Goal: Task Accomplishment & Management: Manage account settings

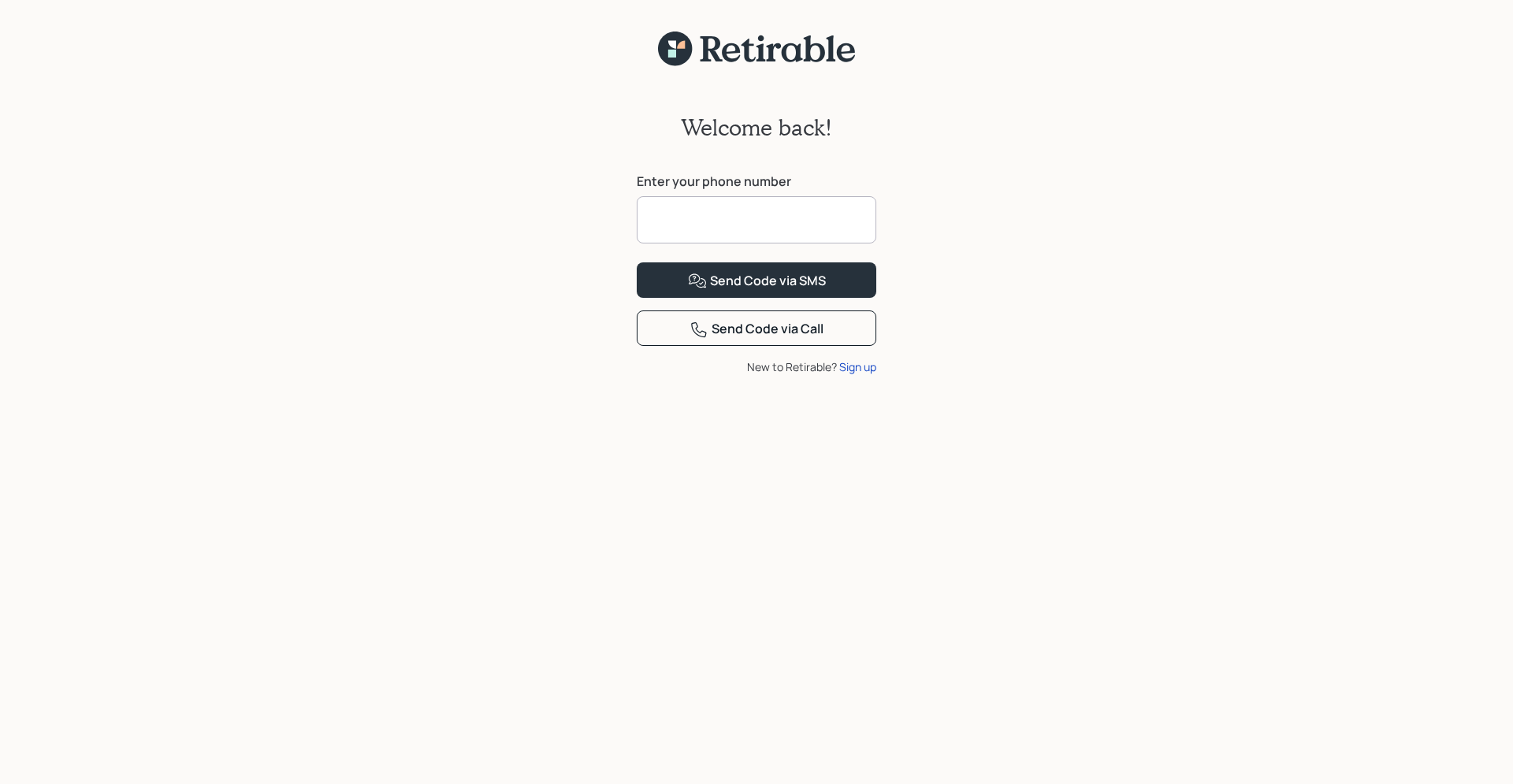
click at [778, 215] on input at bounding box center [757, 219] width 240 height 47
type input "**********"
click at [1034, 276] on div "**********" at bounding box center [756, 435] width 1513 height 736
click at [844, 298] on button "Send Code via SMS" at bounding box center [757, 280] width 240 height 35
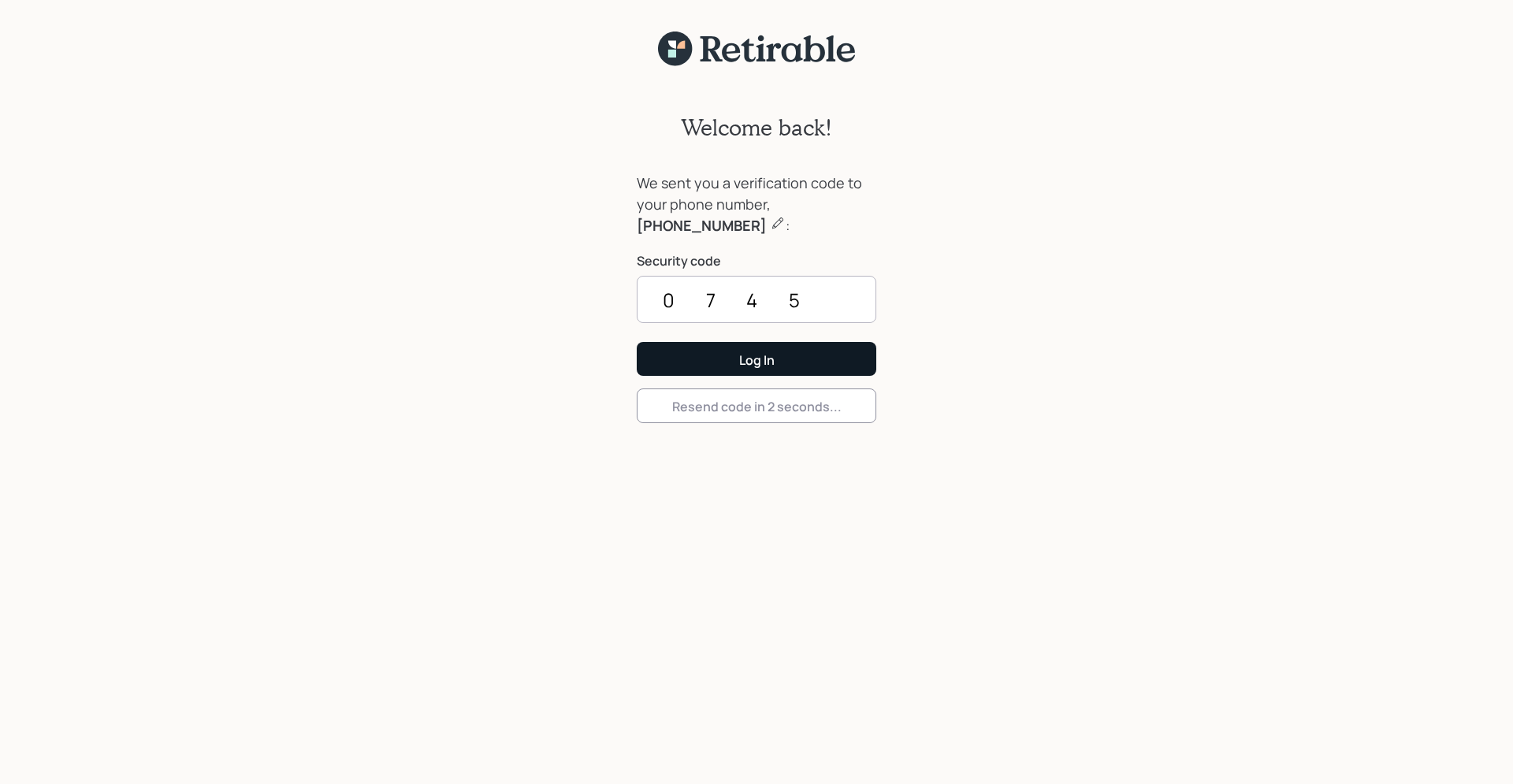
type input "0745"
click at [745, 363] on div "Log In" at bounding box center [757, 360] width 35 height 18
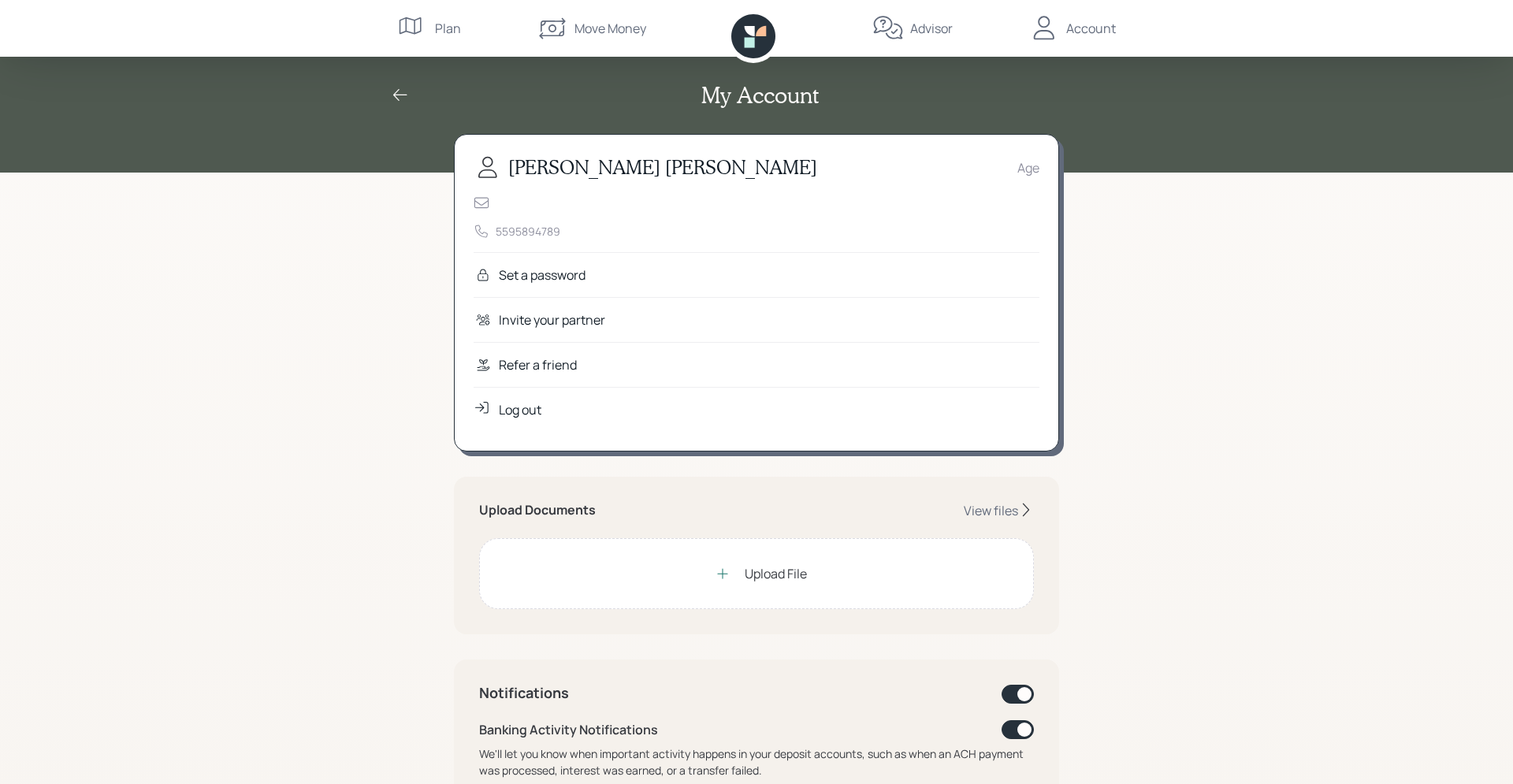
click at [764, 567] on div "Upload File" at bounding box center [776, 573] width 62 height 19
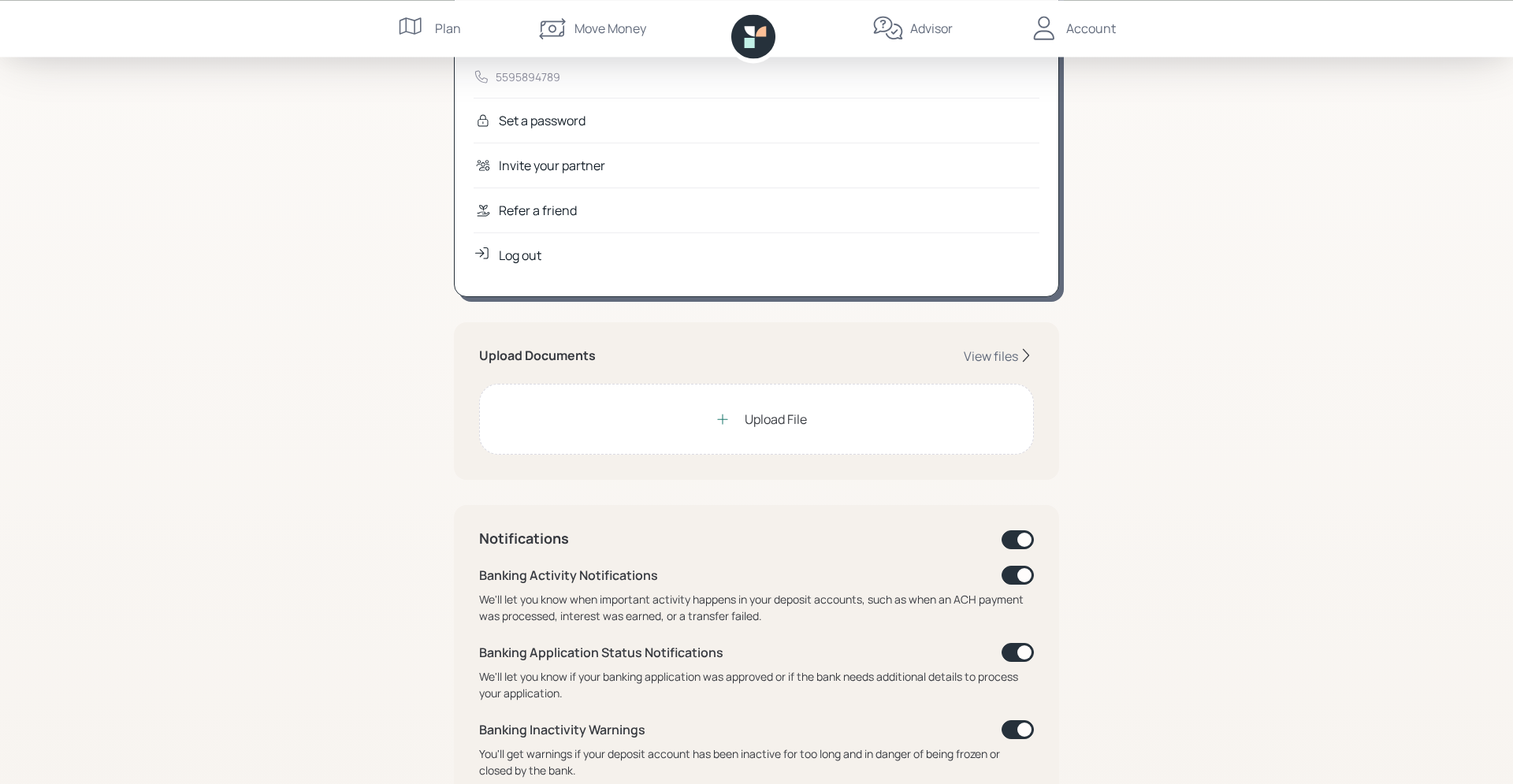
scroll to position [161, 0]
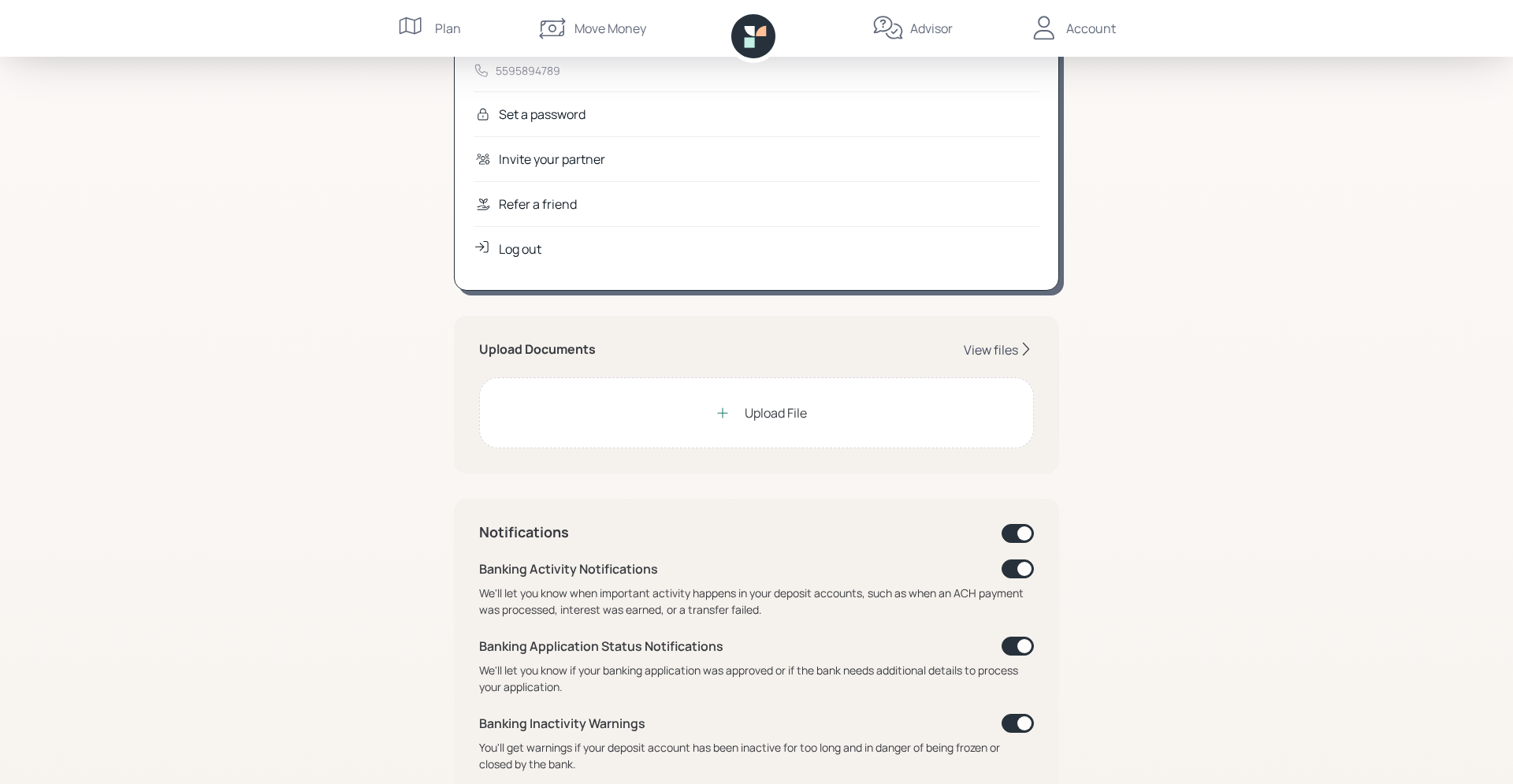
click at [990, 348] on div "View files" at bounding box center [990, 350] width 54 height 18
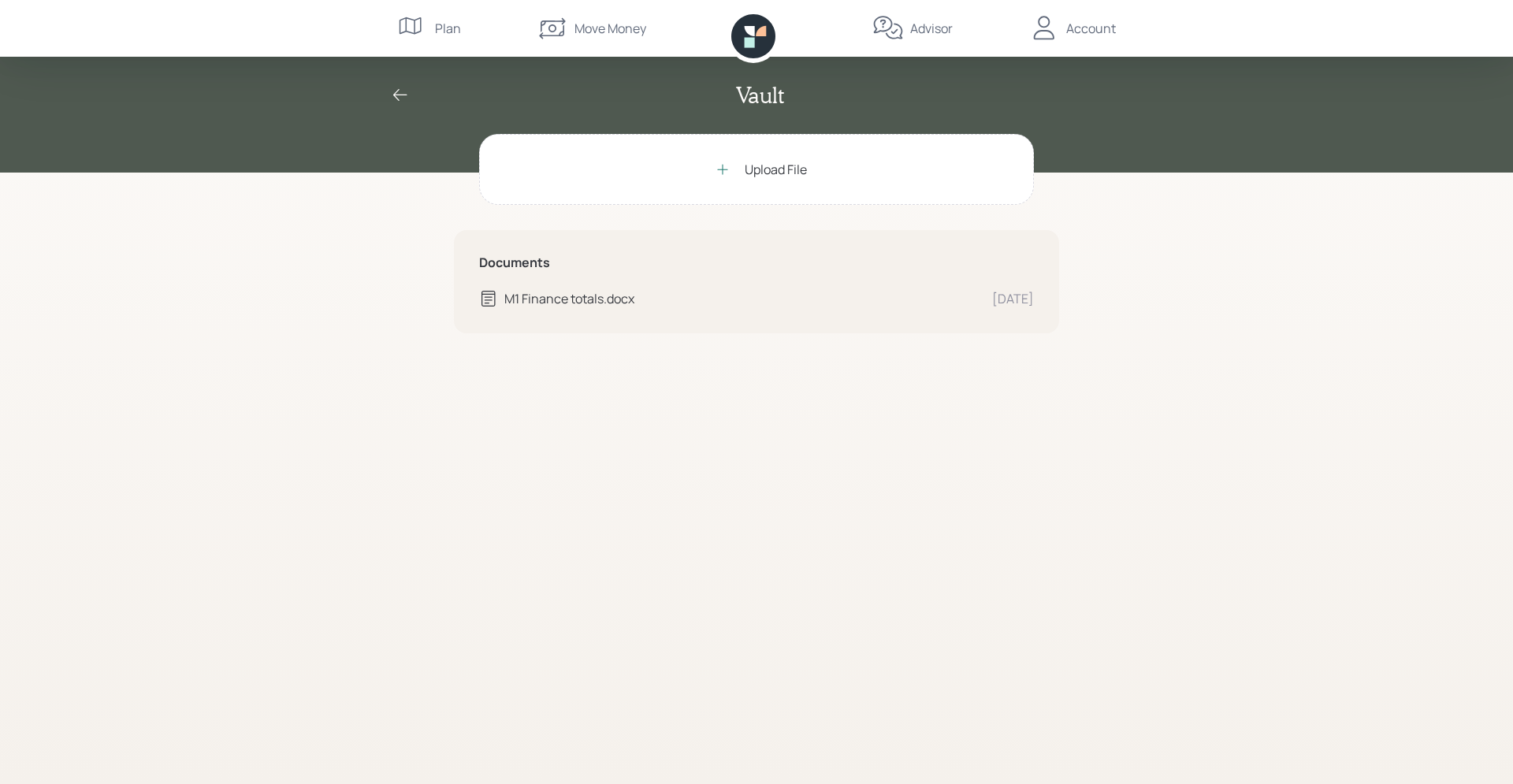
click at [398, 96] on icon at bounding box center [399, 95] width 19 height 19
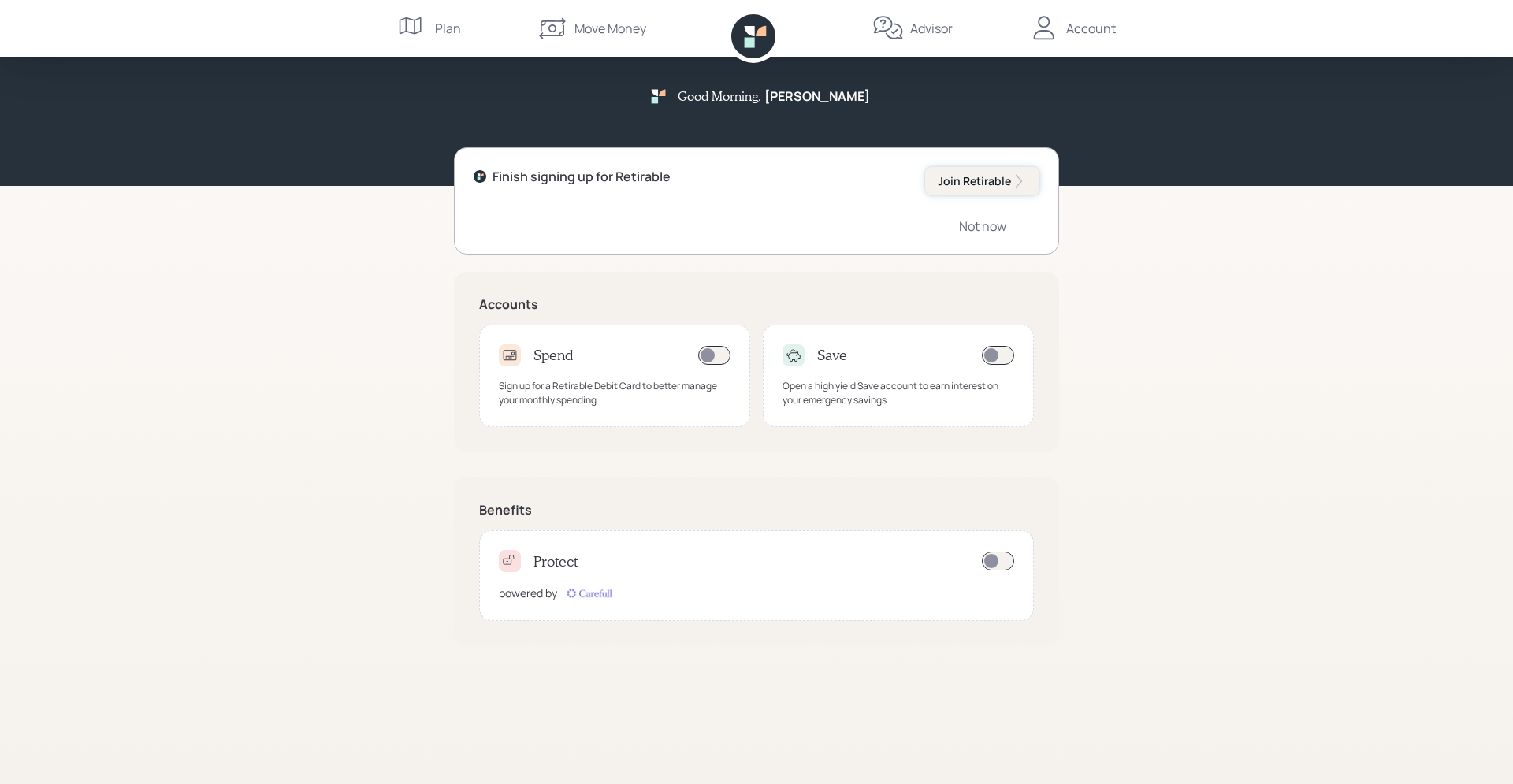
click at [968, 191] on button "Join Retirable" at bounding box center [982, 181] width 114 height 28
click at [965, 231] on div "Not now" at bounding box center [982, 226] width 47 height 18
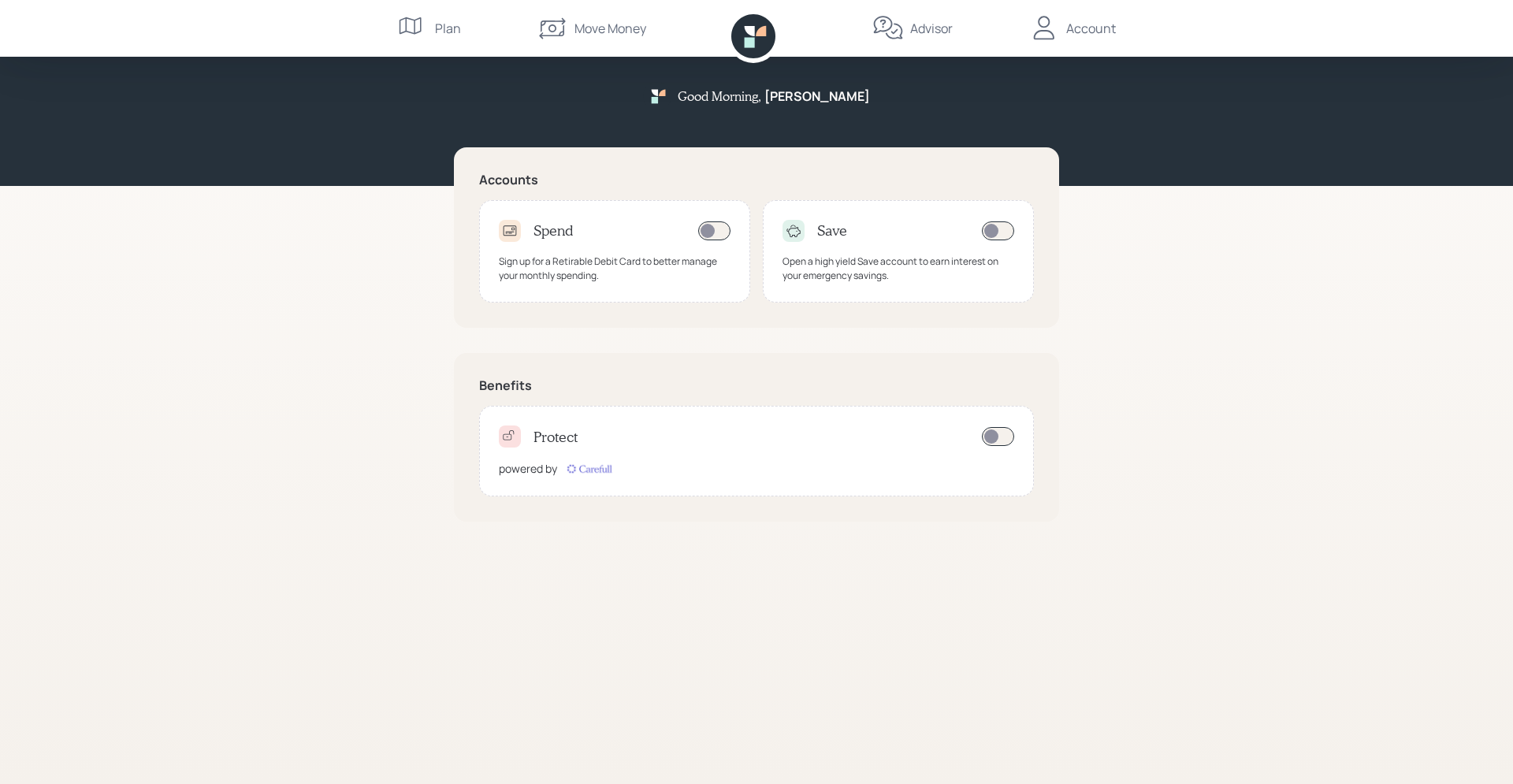
click at [422, 28] on icon at bounding box center [414, 28] width 32 height 32
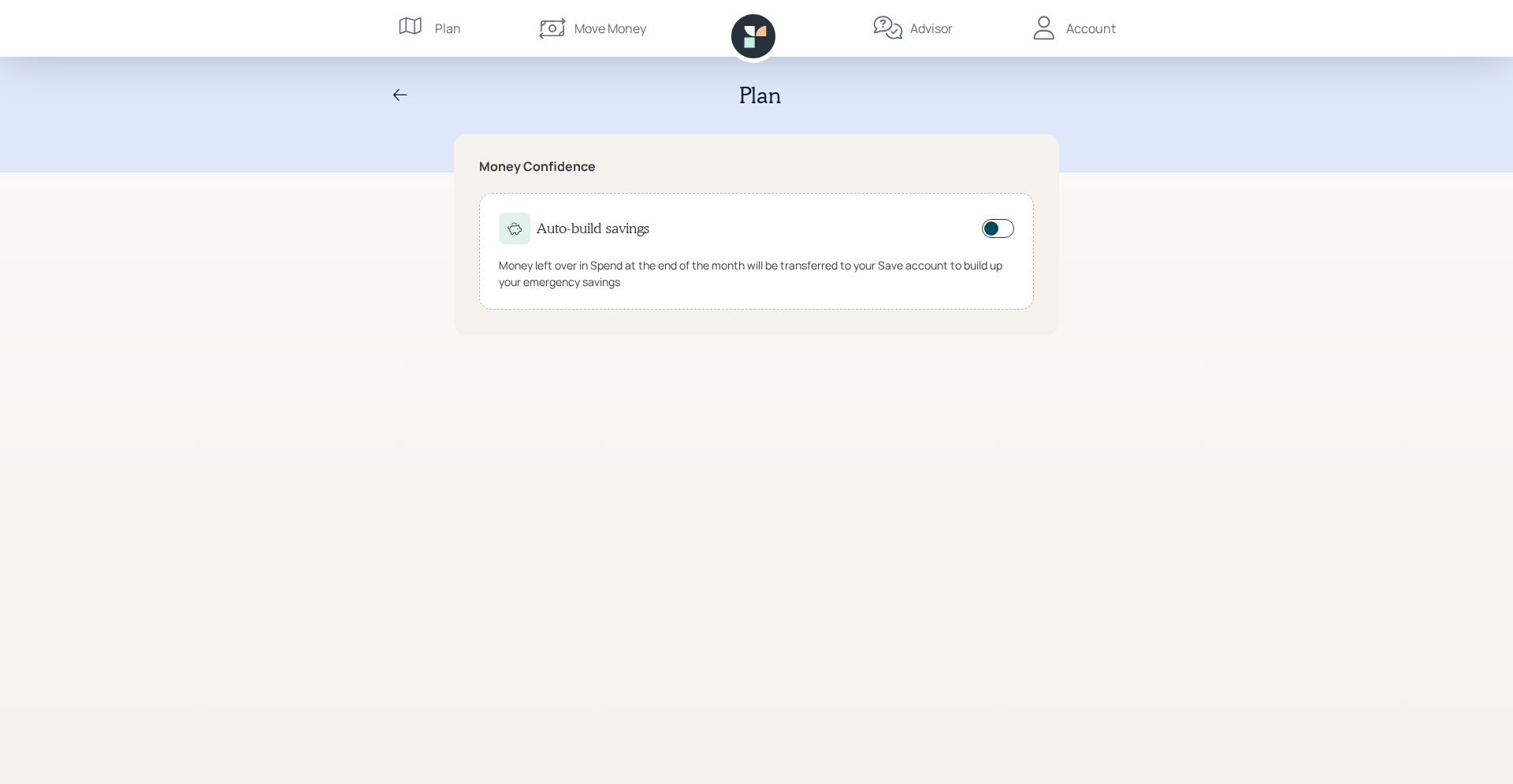
click at [621, 19] on div "Move Money" at bounding box center [610, 27] width 72 height 19
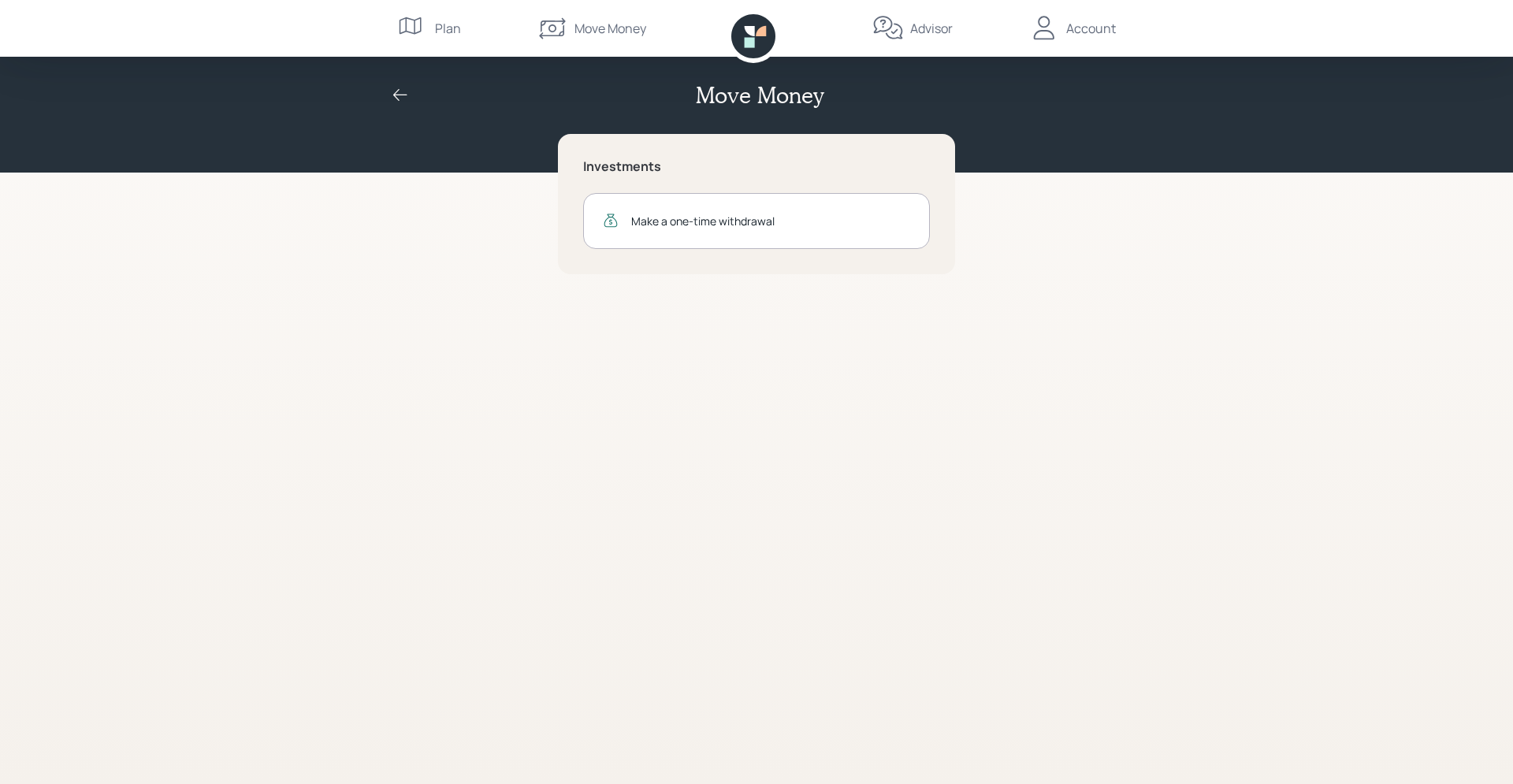
click at [926, 21] on div "Advisor" at bounding box center [932, 27] width 43 height 19
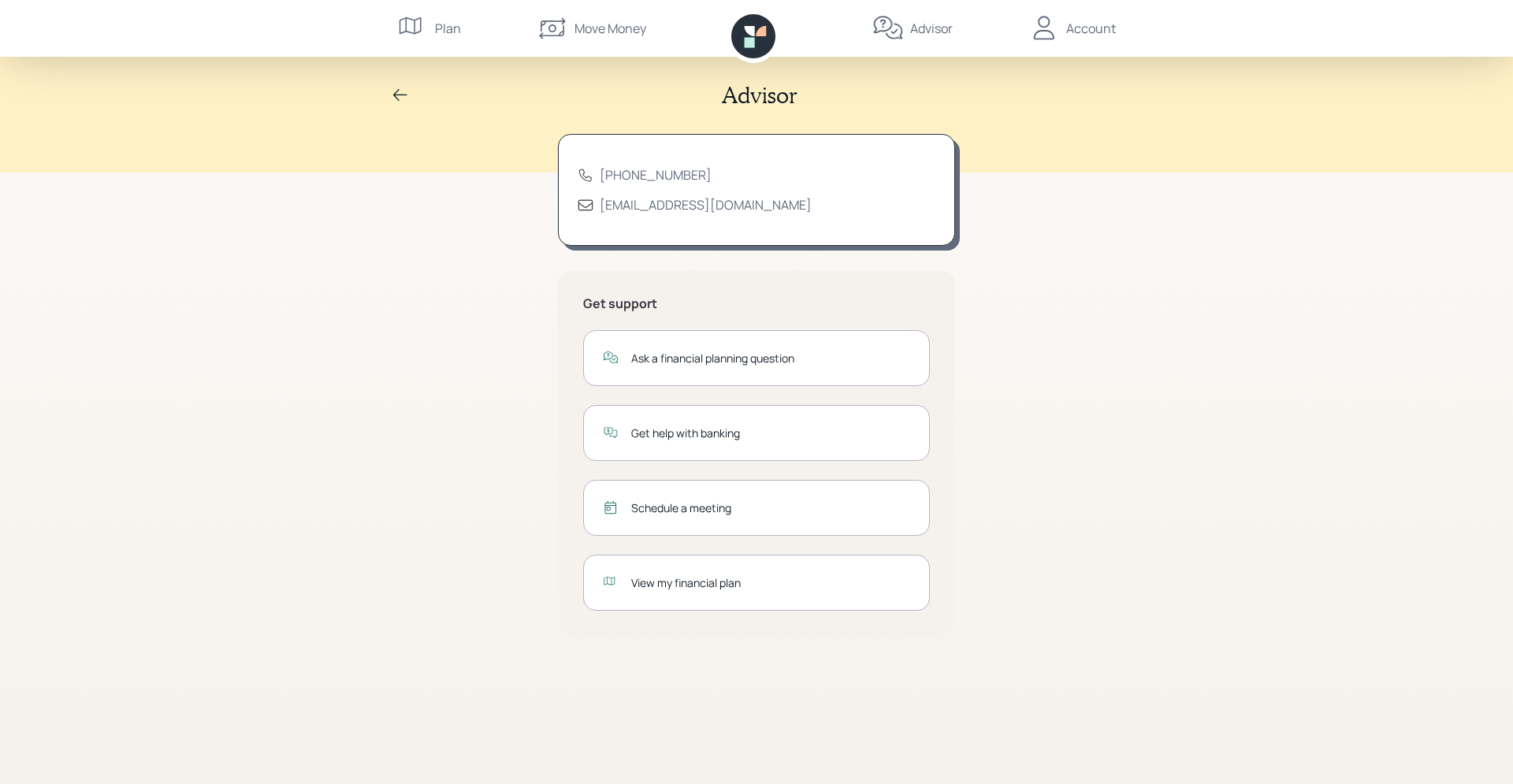
click at [1079, 28] on div "Account" at bounding box center [1091, 27] width 50 height 19
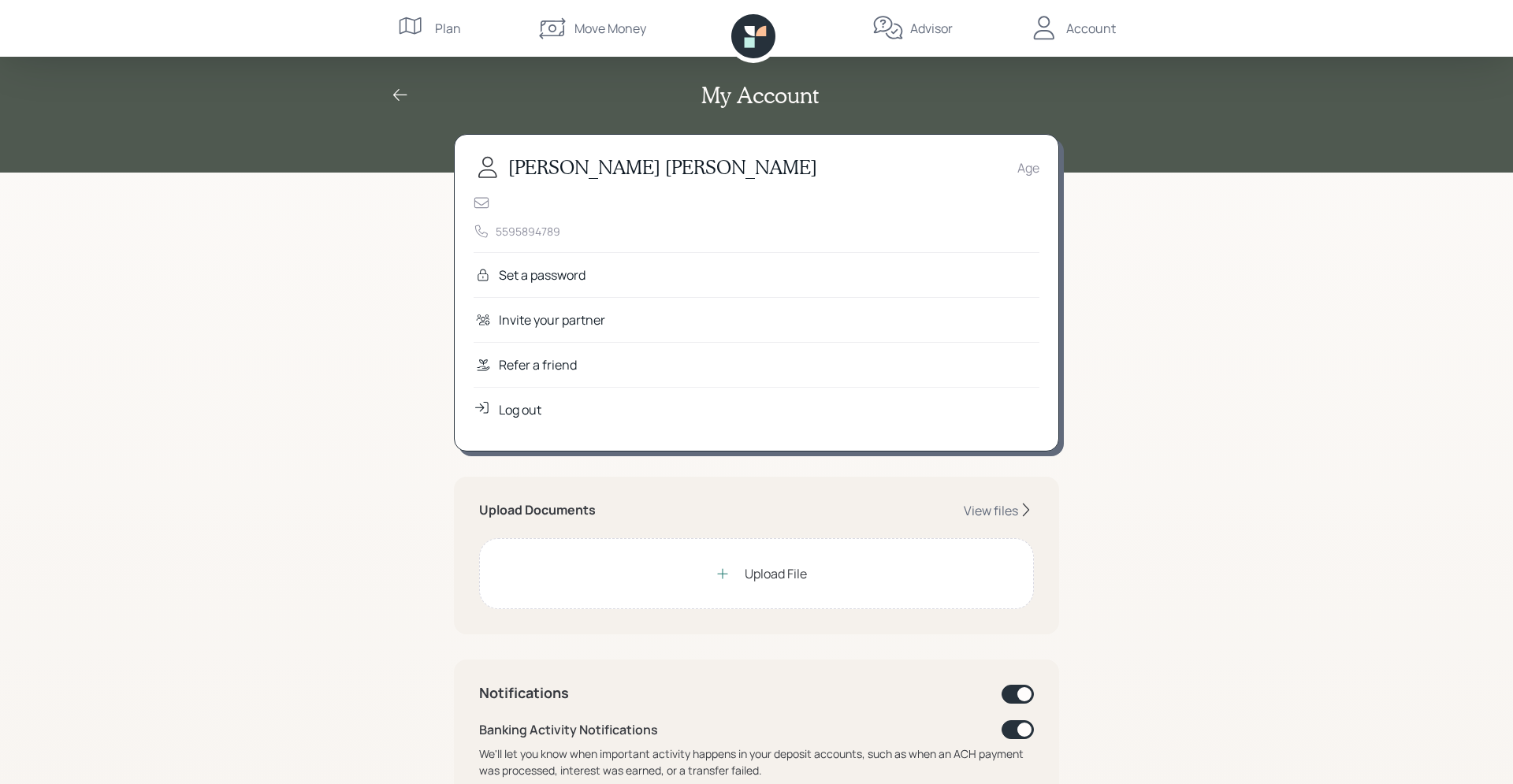
click at [753, 567] on div "Upload File" at bounding box center [776, 573] width 62 height 19
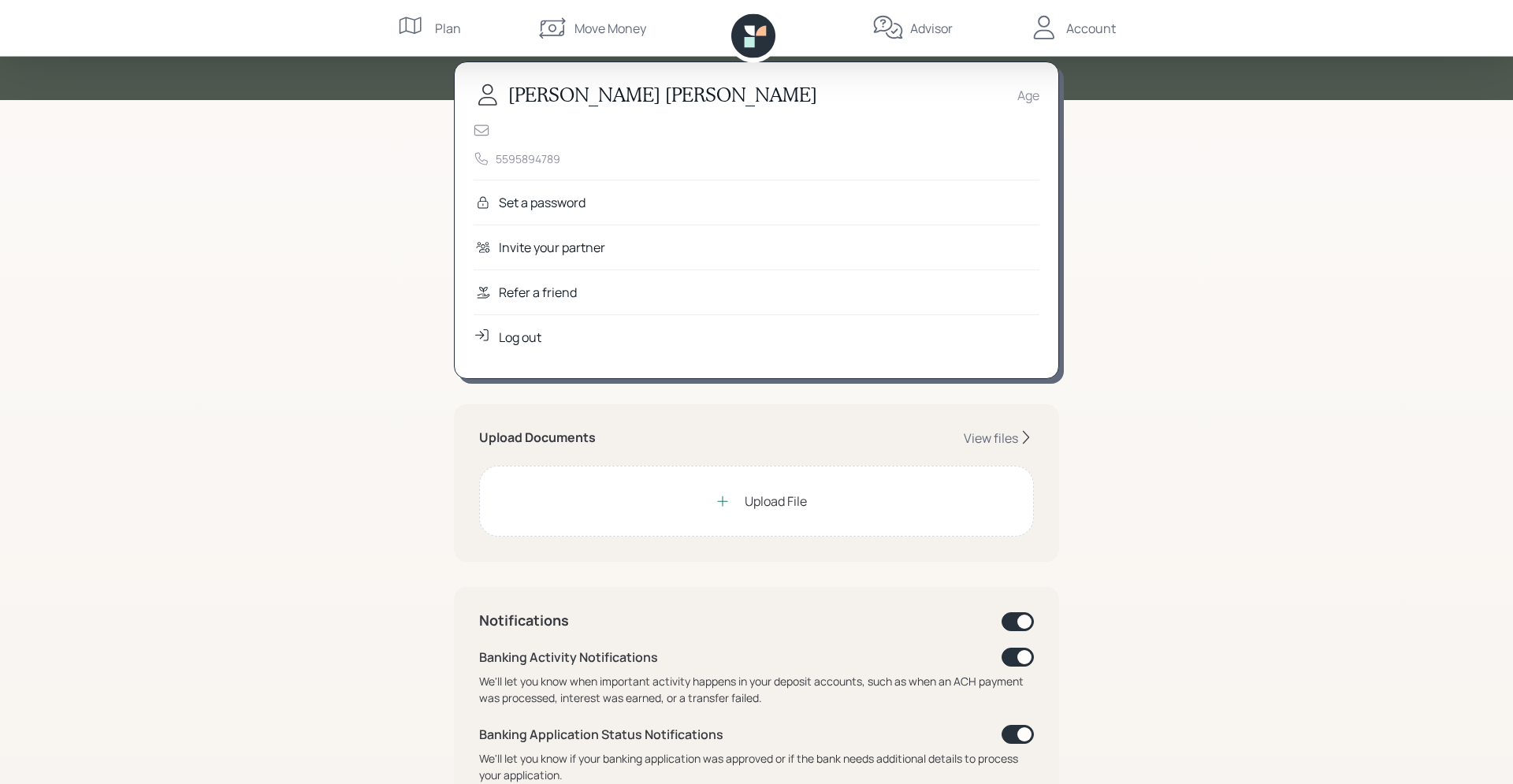
scroll to position [35, 0]
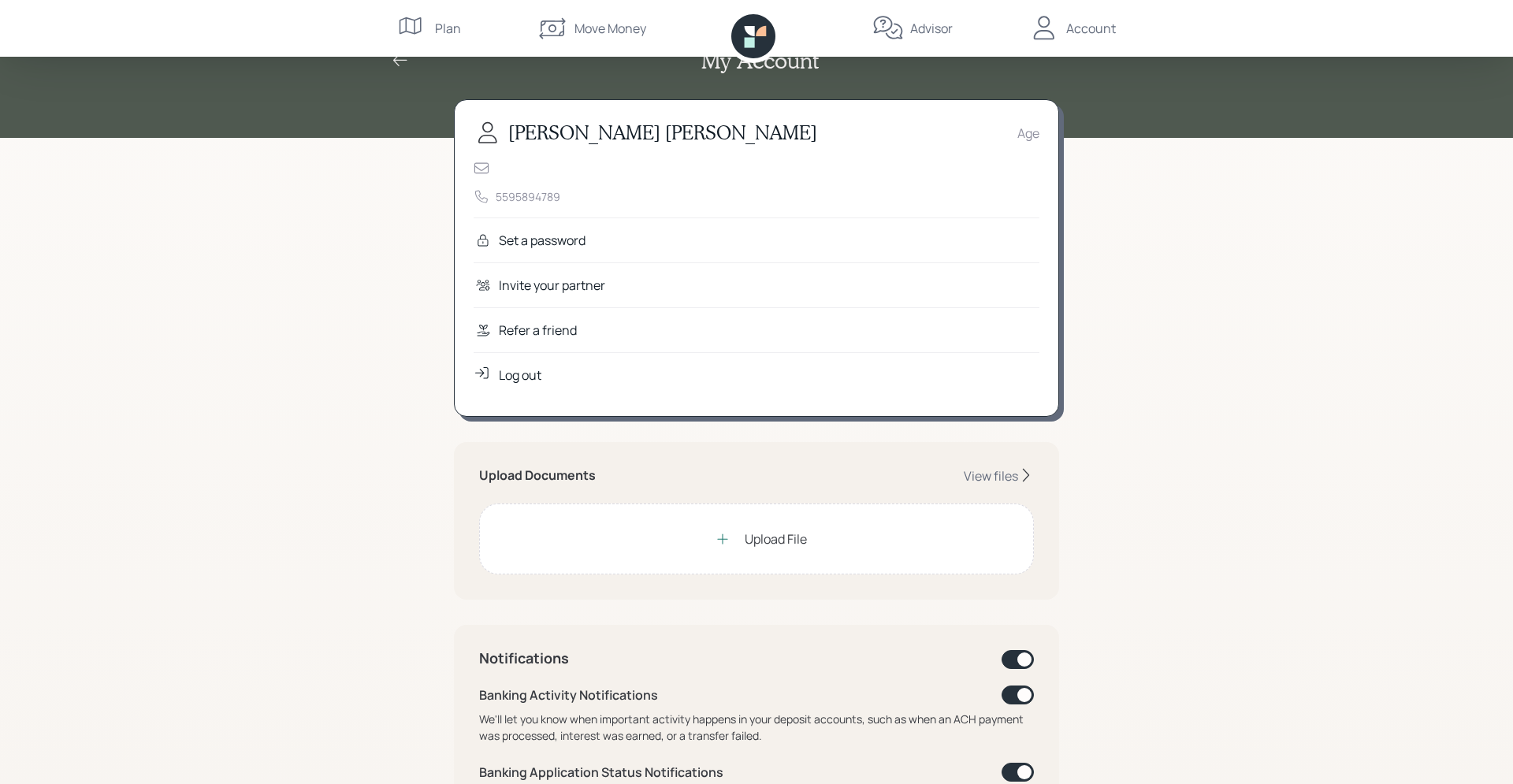
click at [1024, 133] on div "Age" at bounding box center [1028, 132] width 22 height 19
click at [511, 123] on h3 "[PERSON_NAME]" at bounding box center [663, 133] width 309 height 23
click at [526, 239] on div "Set a password" at bounding box center [542, 239] width 87 height 19
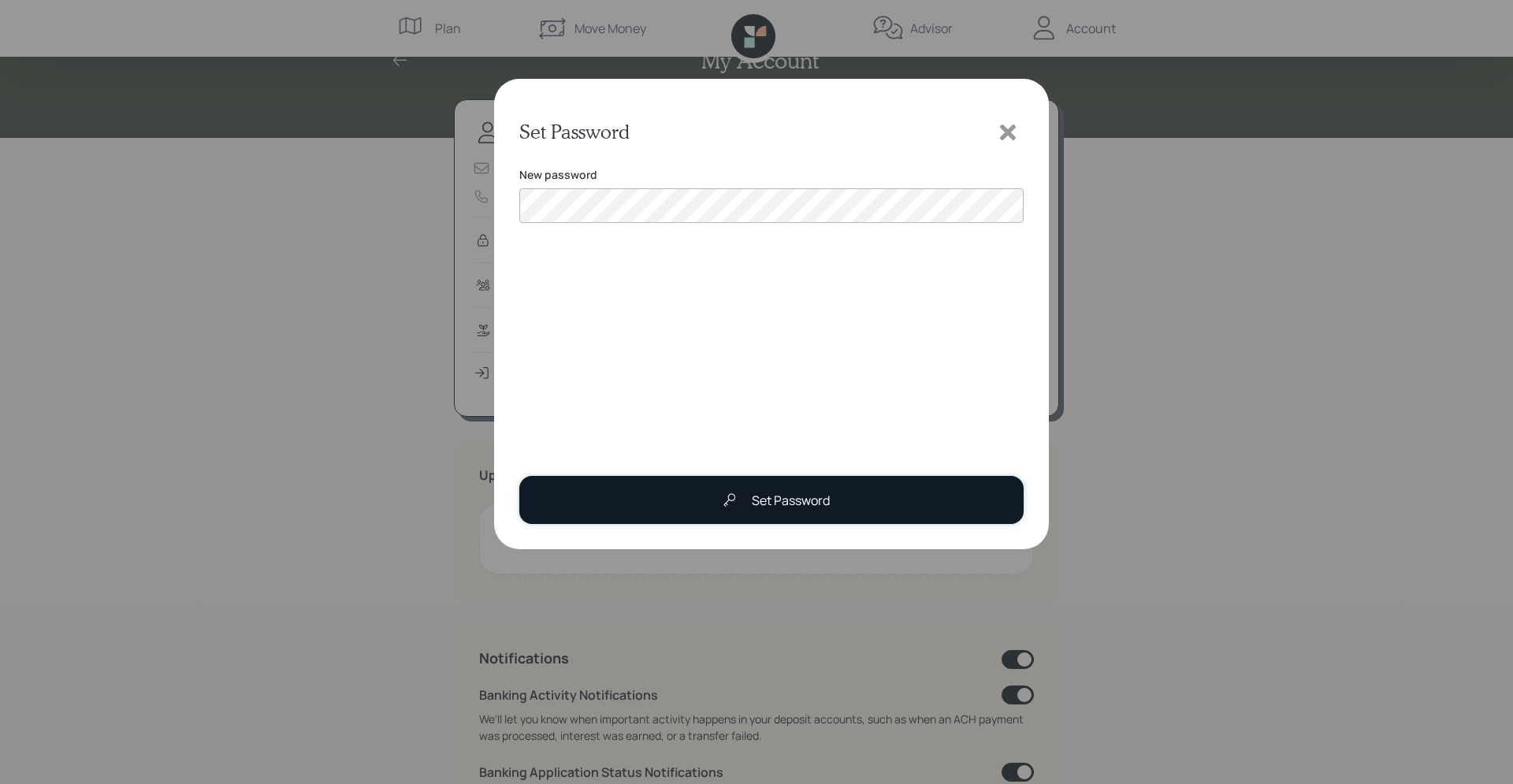
click at [761, 511] on div "Set Password" at bounding box center [772, 500] width 116 height 32
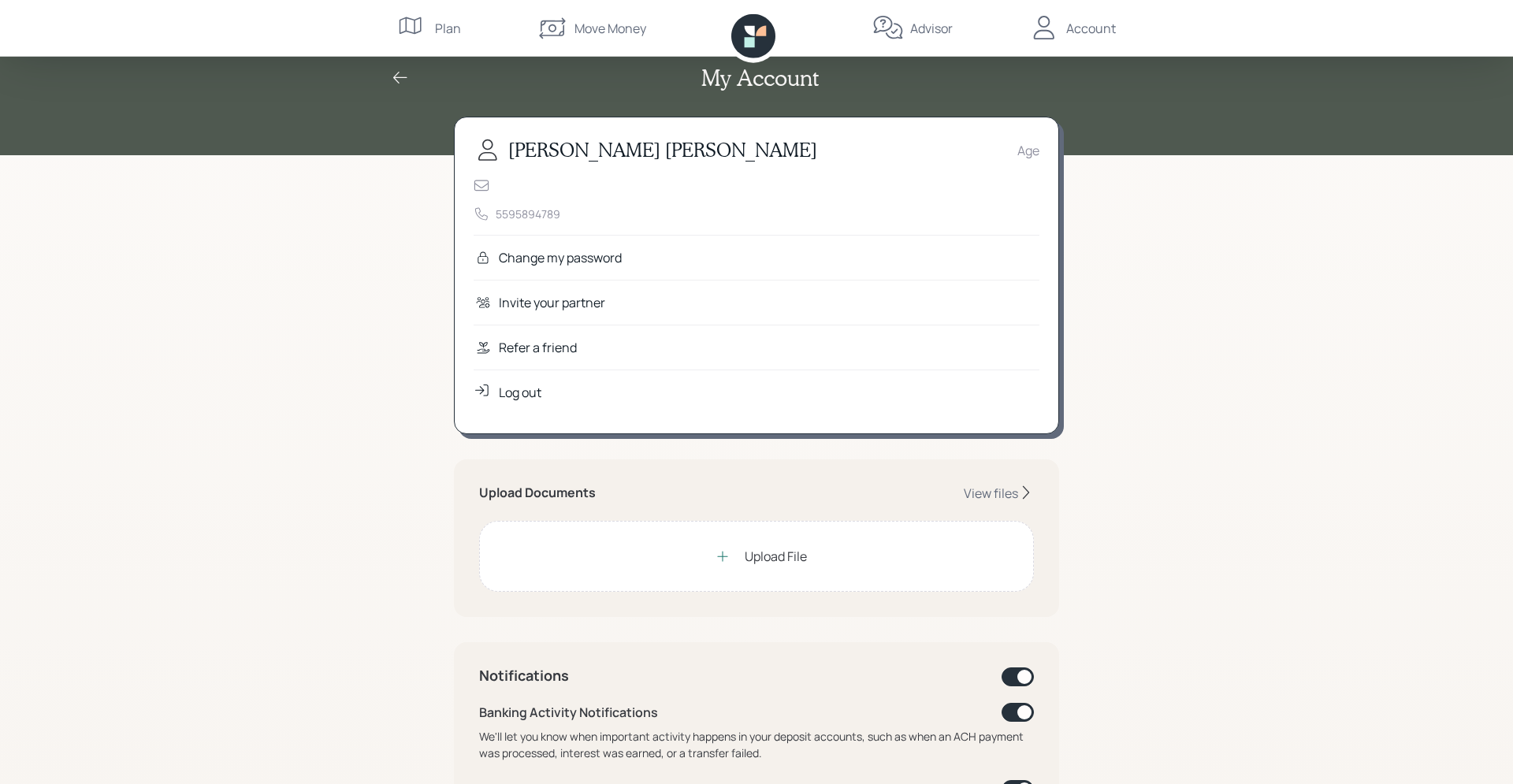
scroll to position [0, 0]
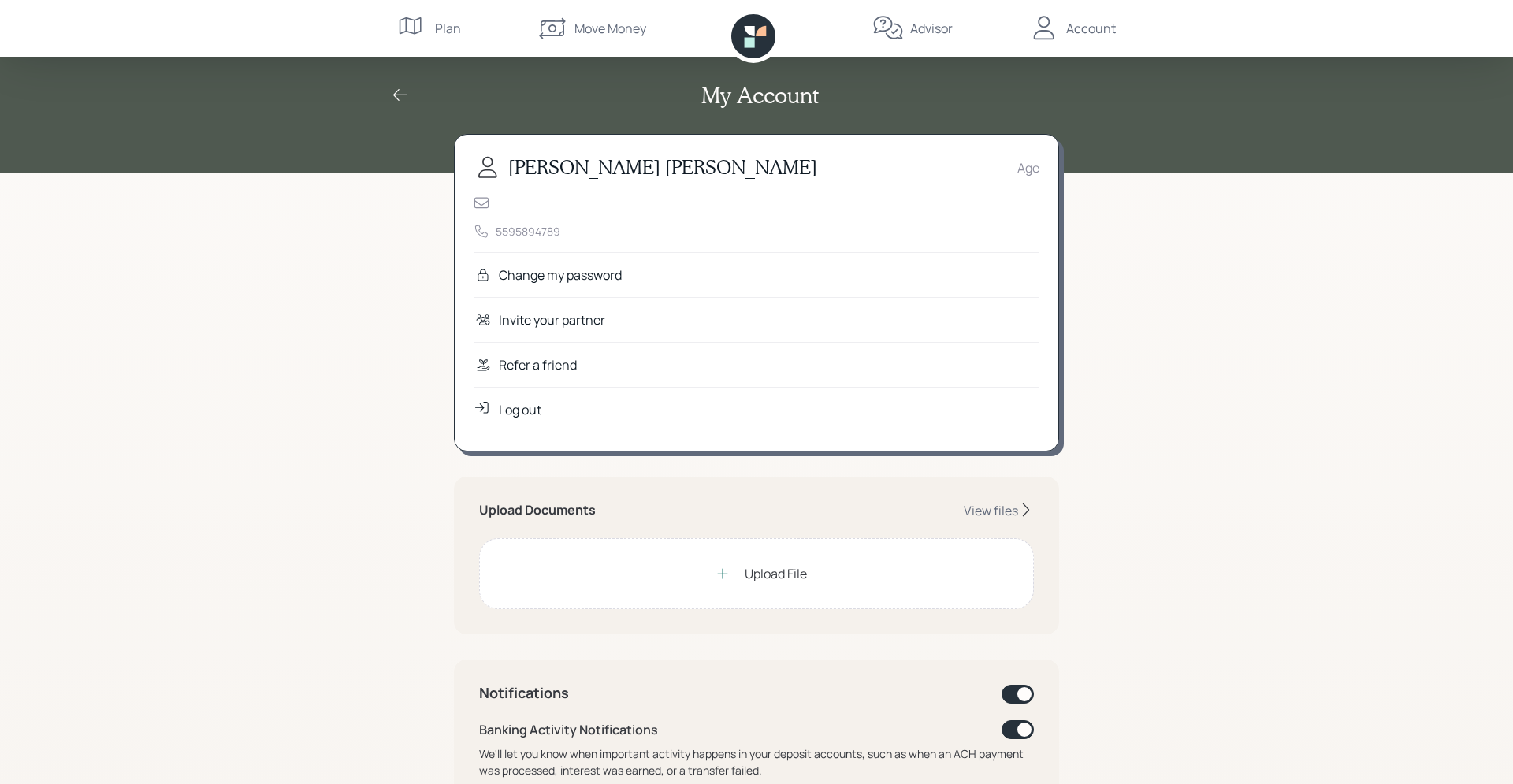
click at [1078, 36] on div "Account" at bounding box center [1091, 27] width 50 height 19
click at [1102, 28] on div "Account" at bounding box center [1091, 27] width 50 height 19
